Goal: Complete application form

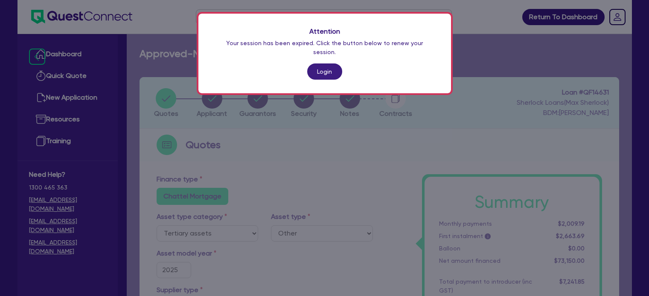
select select "TERTIARY_ASSETS"
select select "OTHER_TERTIARY"
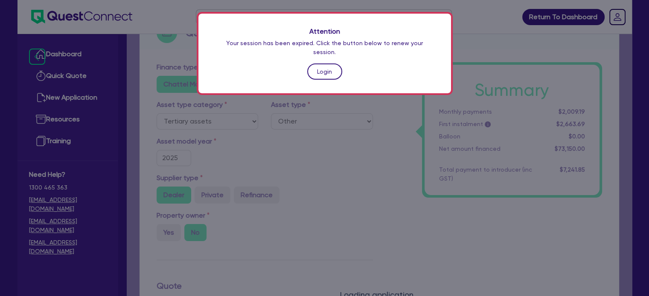
click at [325, 64] on link "Login" at bounding box center [324, 72] width 35 height 16
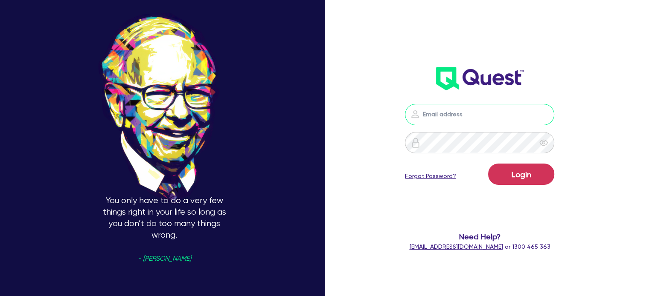
type input "[PERSON_NAME][EMAIL_ADDRESS][PERSON_NAME][DOMAIN_NAME]"
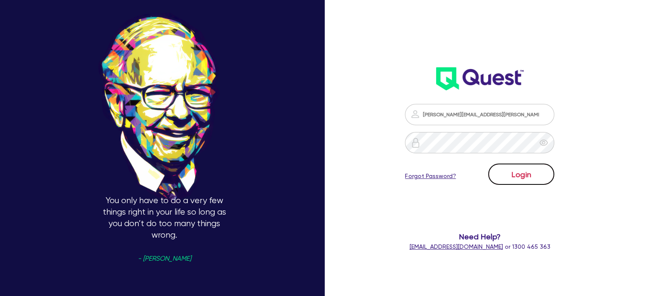
click at [524, 173] on button "Login" at bounding box center [521, 174] width 66 height 21
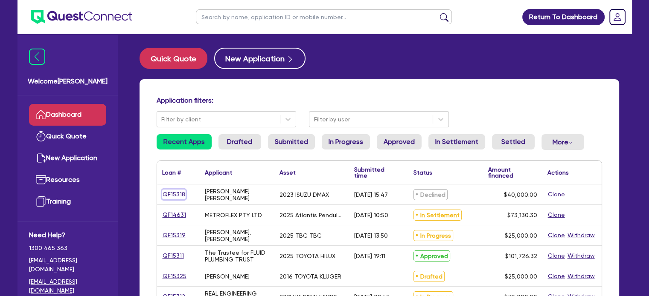
click at [175, 196] on link "QF15318" at bounding box center [173, 195] width 23 height 10
select select "CARS_AND_LIGHT_TRUCKS"
select select "PASSENGER_VEHICLES"
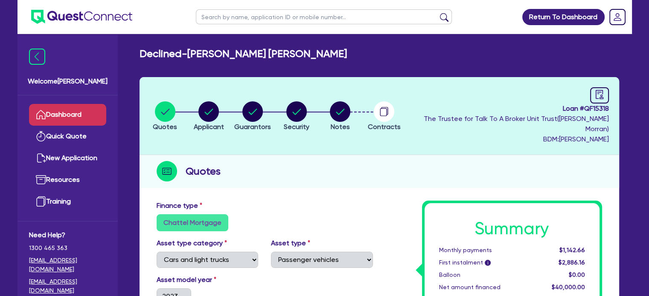
click at [75, 115] on link "Dashboard" at bounding box center [67, 115] width 77 height 22
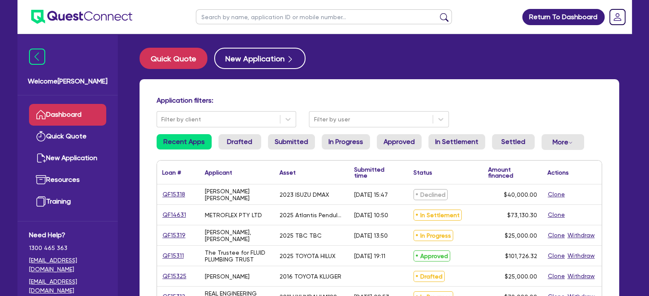
scroll to position [43, 0]
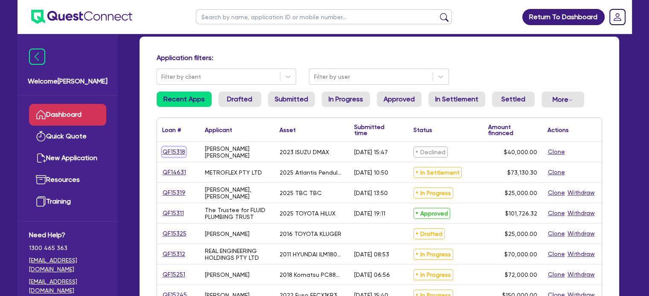
click at [167, 155] on link "QF15318" at bounding box center [173, 152] width 23 height 10
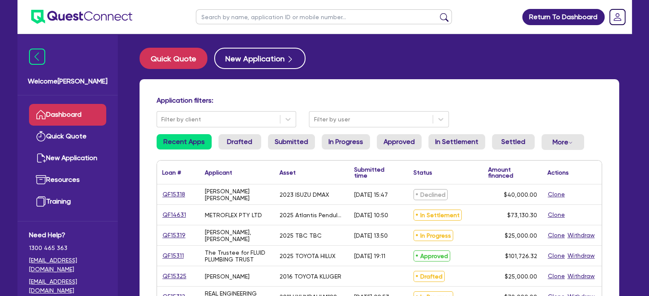
select select "CARS_AND_LIGHT_TRUCKS"
select select "PASSENGER_VEHICLES"
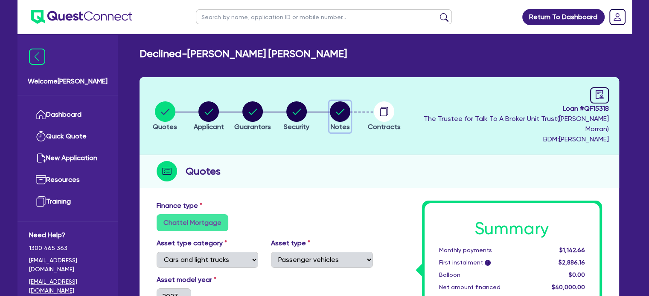
click at [350, 123] on span "Notes" at bounding box center [340, 127] width 19 height 8
select select "Quest Finance - Own Book"
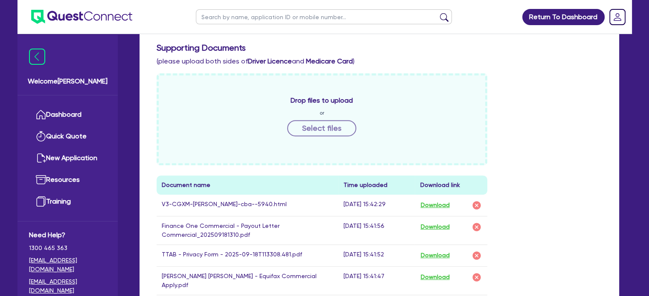
scroll to position [427, 0]
